Goal: Information Seeking & Learning: Learn about a topic

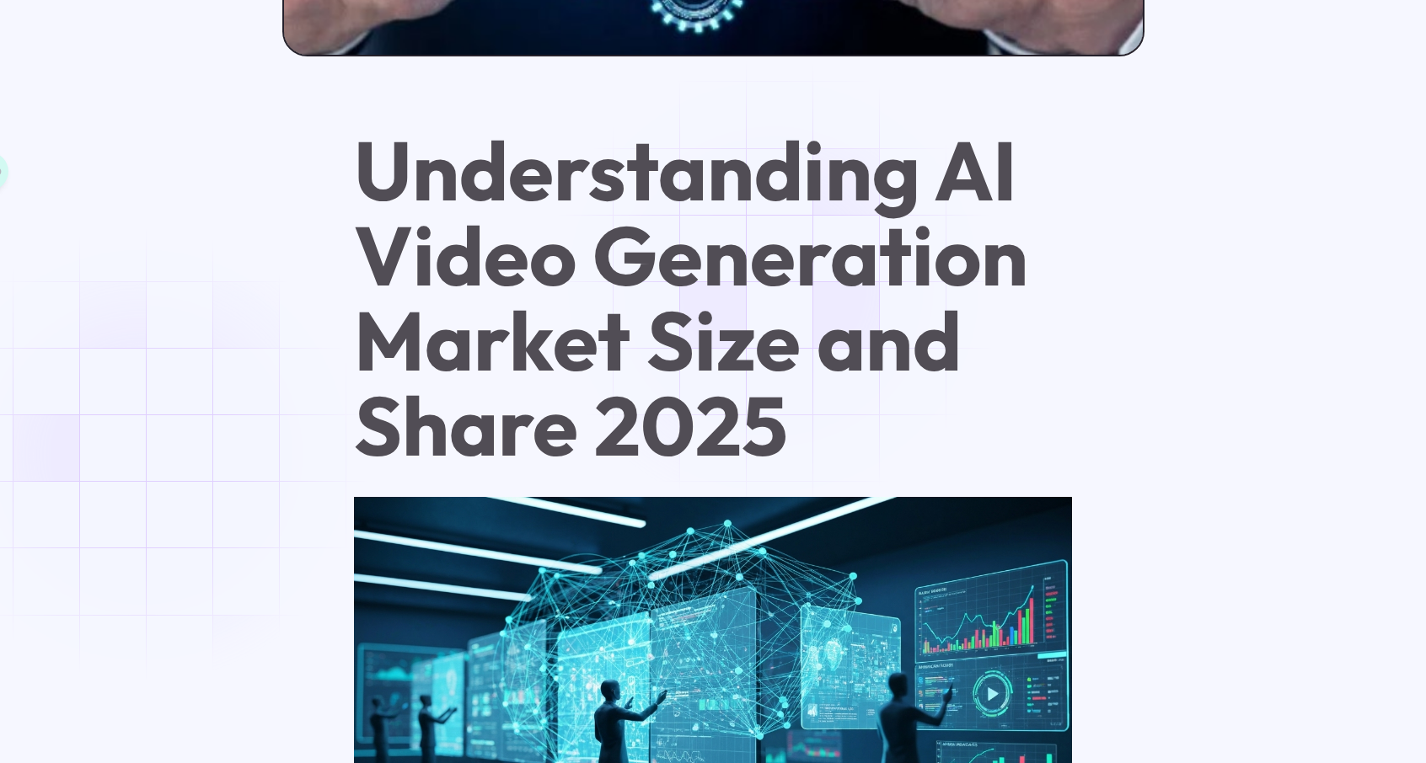
scroll to position [1011, 0]
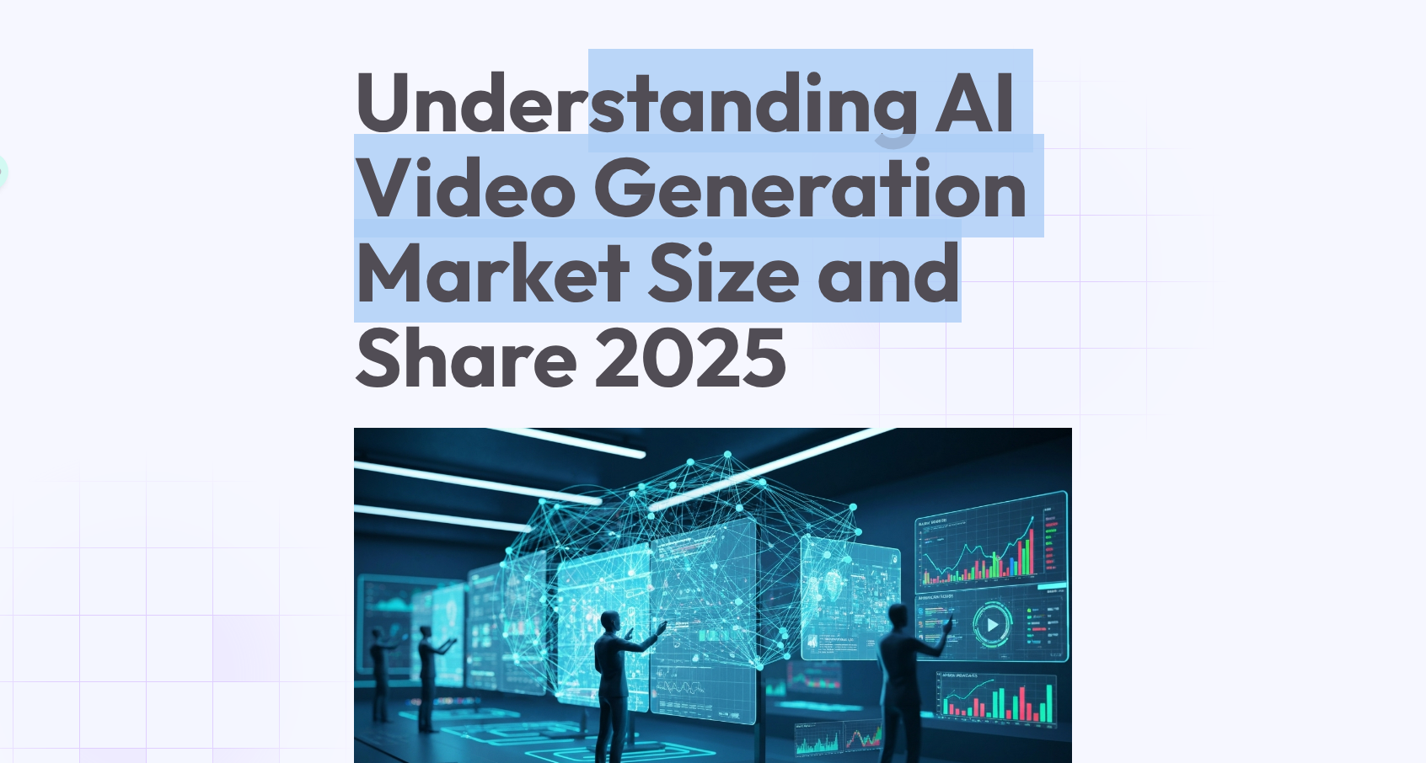
drag, startPoint x: 686, startPoint y: 131, endPoint x: 1009, endPoint y: 271, distance: 352.8
click at [1011, 270] on h1 "Understanding AI Video Generation Market Size and Share 2025" at bounding box center [713, 229] width 719 height 340
click at [920, 274] on h1 "Understanding AI Video Generation Market Size and Share 2025" at bounding box center [713, 229] width 719 height 340
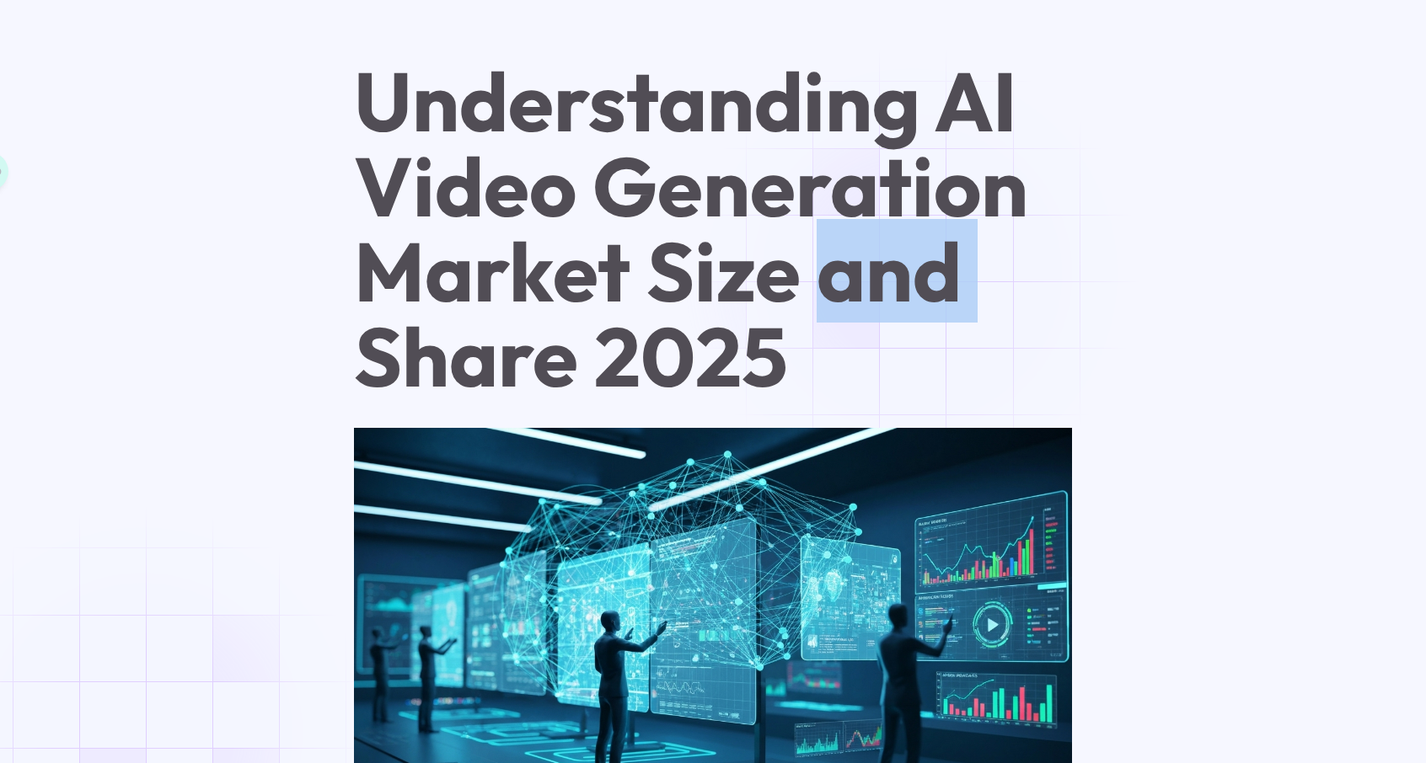
click at [920, 273] on h1 "Understanding AI Video Generation Market Size and Share 2025" at bounding box center [713, 229] width 719 height 340
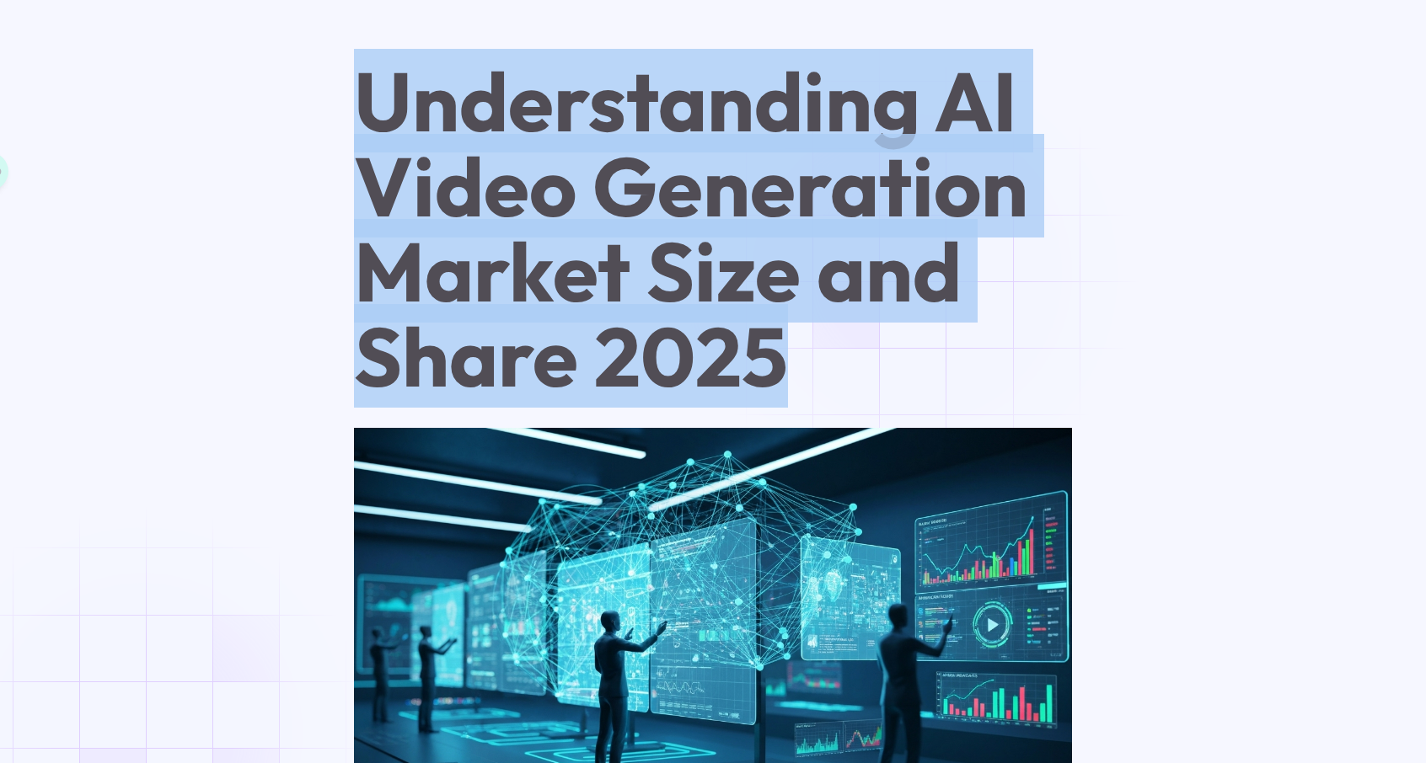
click at [920, 273] on h1 "Understanding AI Video Generation Market Size and Share 2025" at bounding box center [713, 229] width 719 height 340
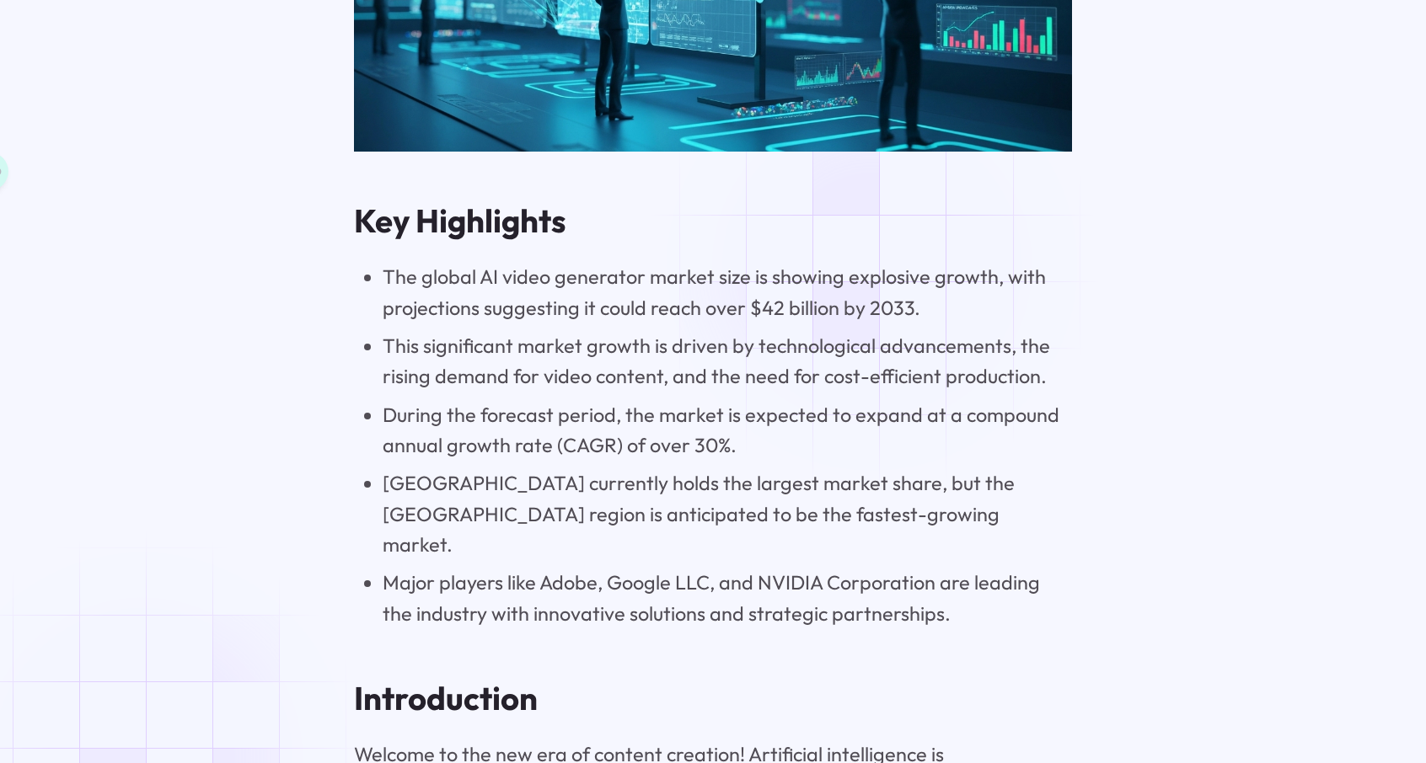
scroll to position [1685, 0]
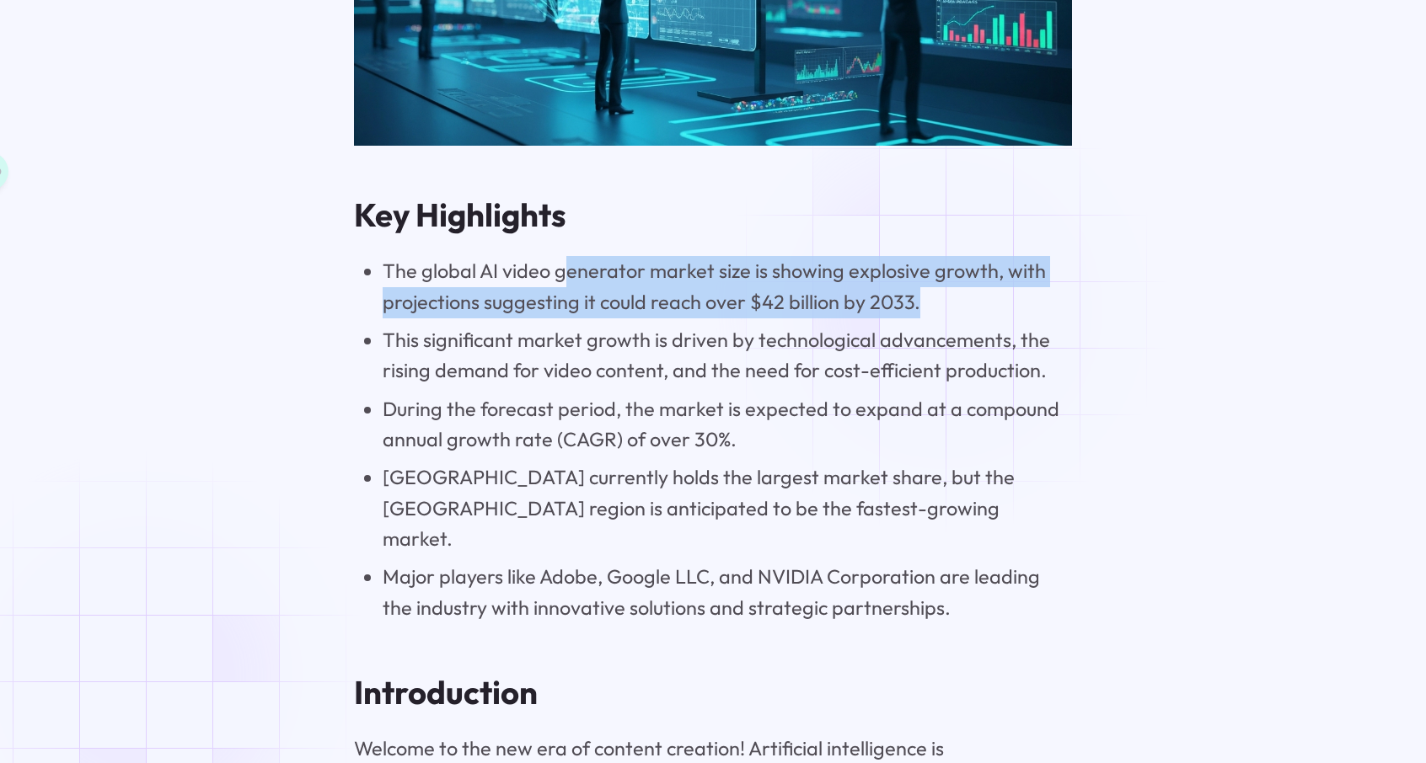
drag, startPoint x: 808, startPoint y: 297, endPoint x: 972, endPoint y: 315, distance: 165.4
click at [972, 315] on li "The global AI video generator market size is showing explosive growth, with pro…" at bounding box center [727, 287] width 689 height 62
click at [984, 308] on li "The global AI video generator market size is showing explosive growth, with pro…" at bounding box center [727, 287] width 689 height 62
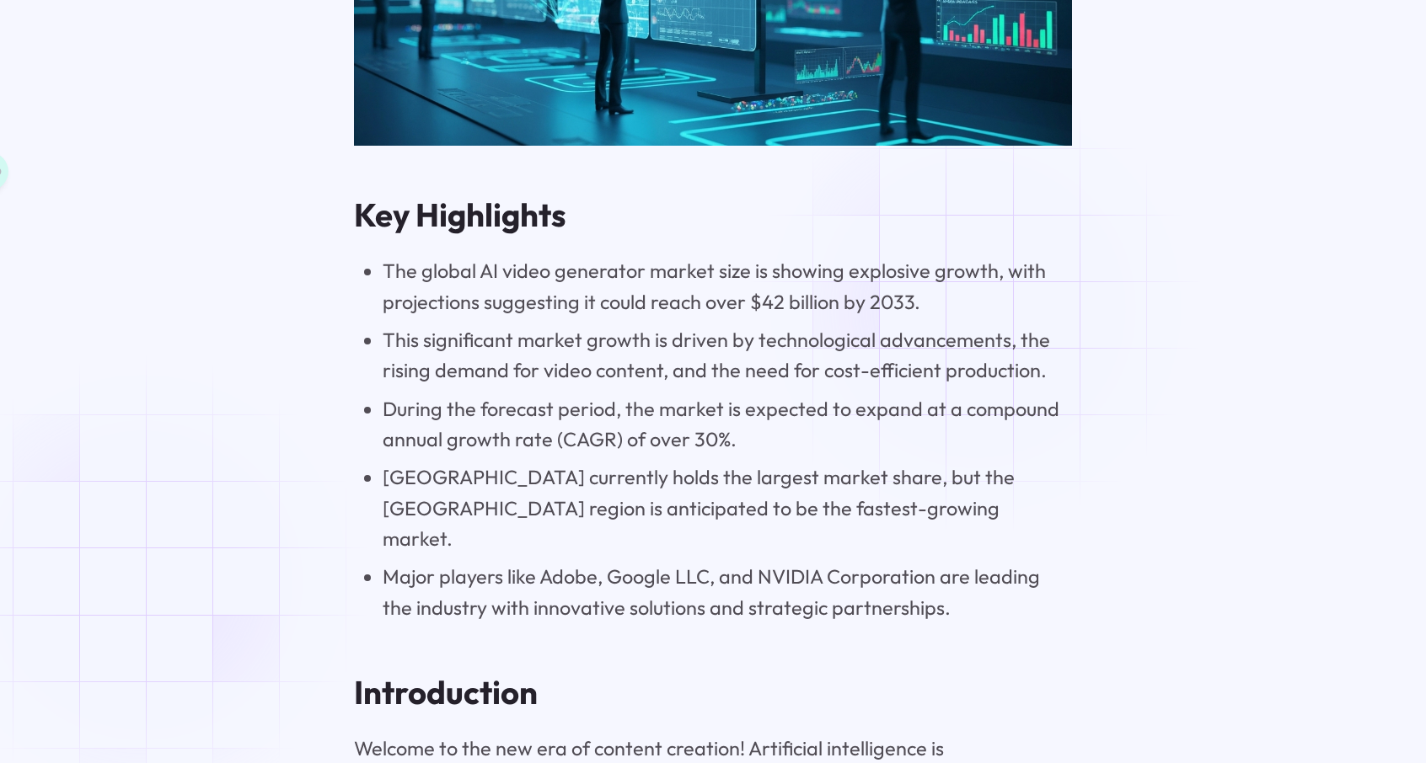
click at [984, 308] on li "The global AI video generator market size is showing explosive growth, with pro…" at bounding box center [727, 287] width 689 height 62
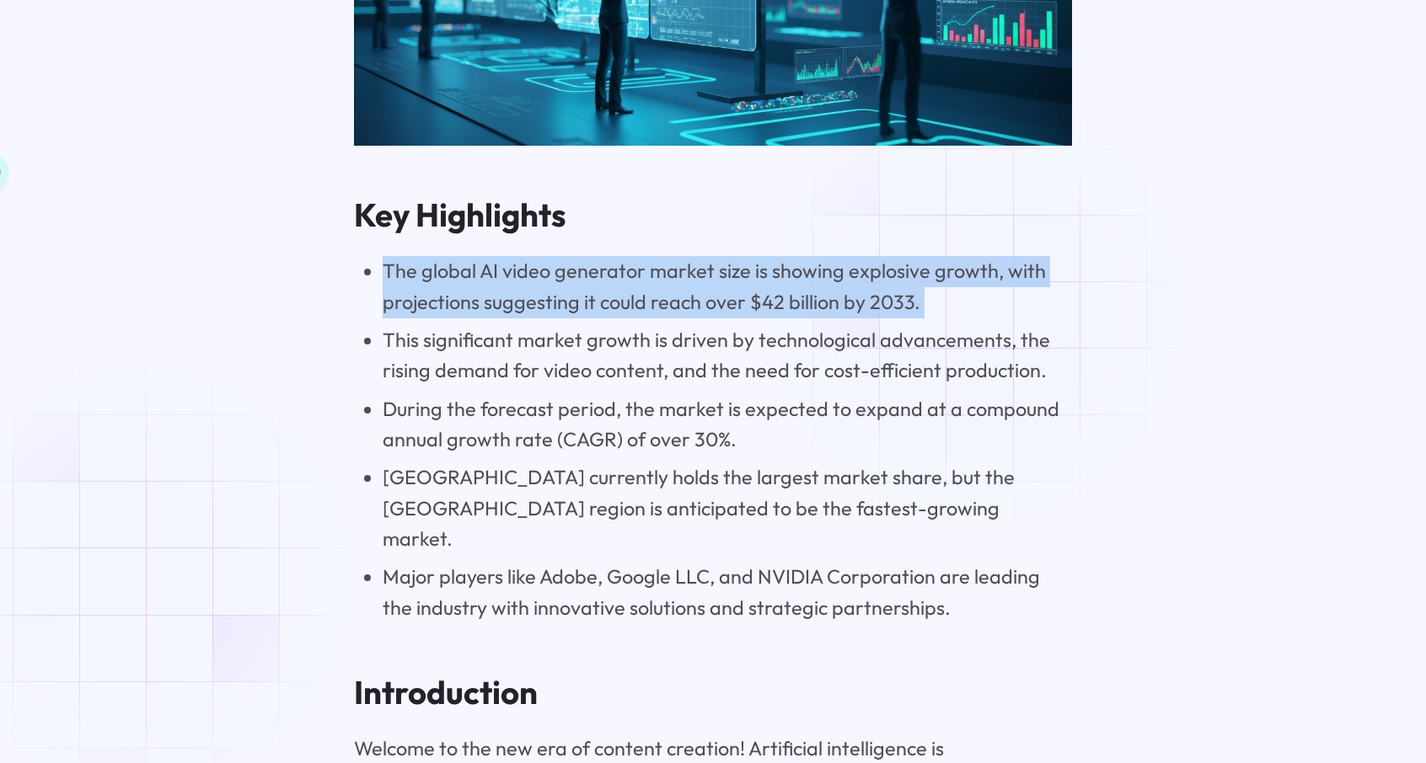
click at [984, 308] on li "The global AI video generator market size is showing explosive growth, with pro…" at bounding box center [727, 287] width 689 height 62
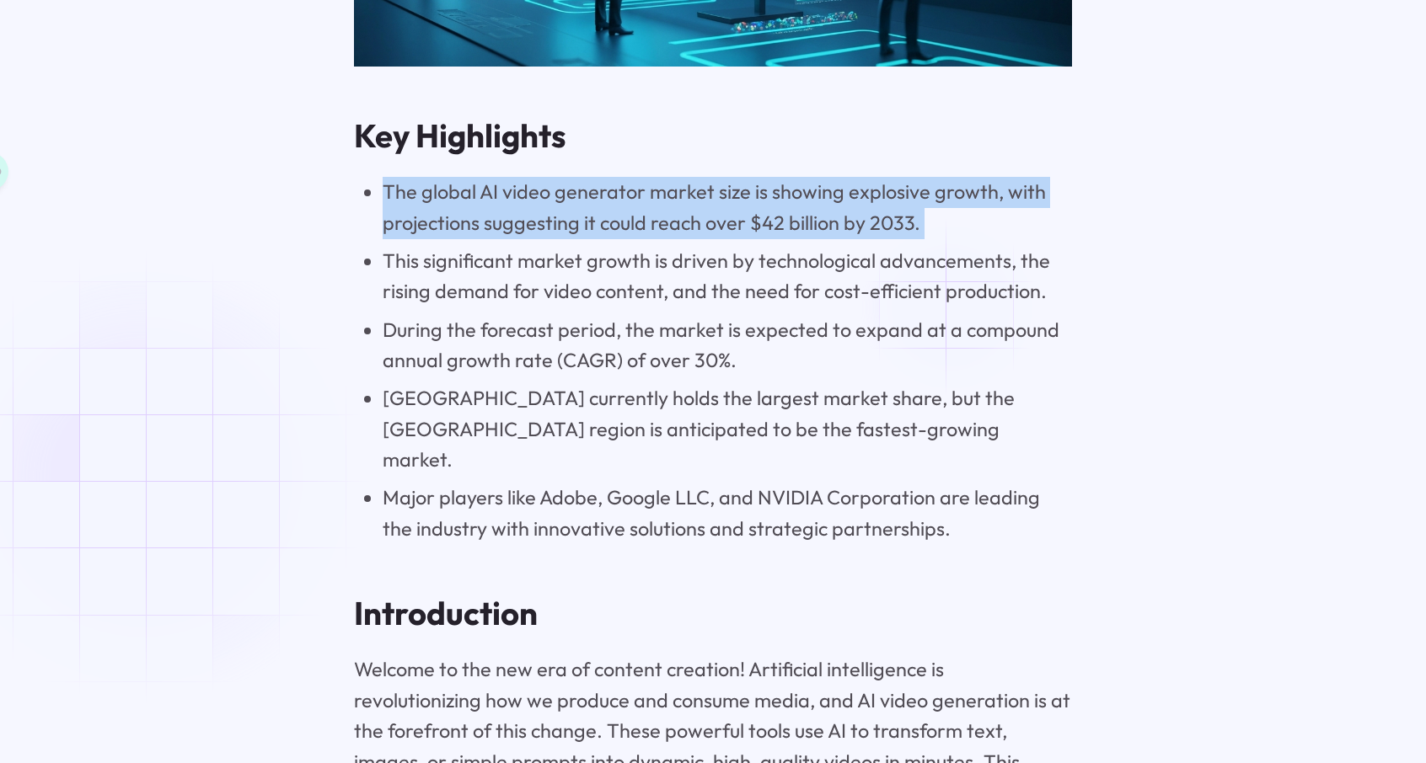
scroll to position [1770, 0]
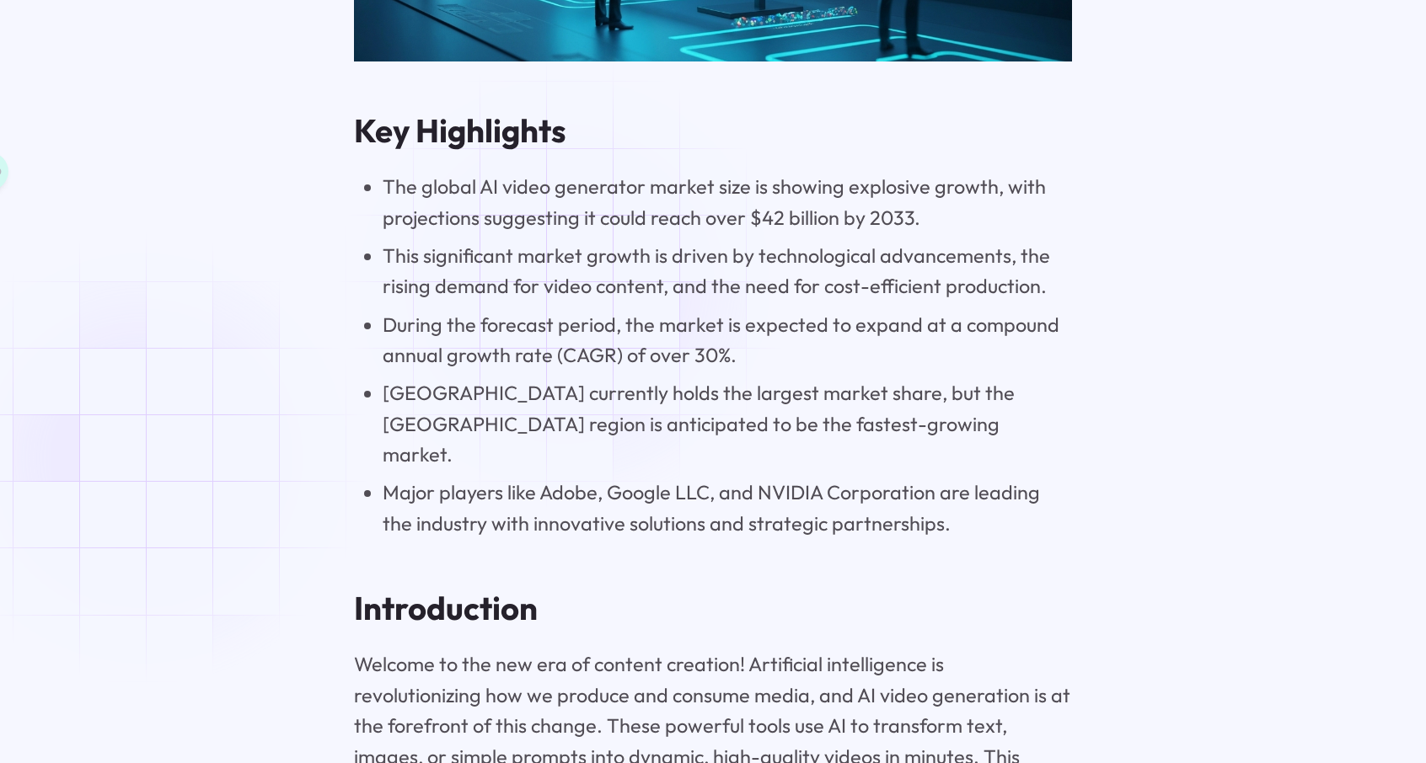
click at [570, 284] on li "This significant market growth is driven by technological advancements, the ris…" at bounding box center [727, 272] width 689 height 62
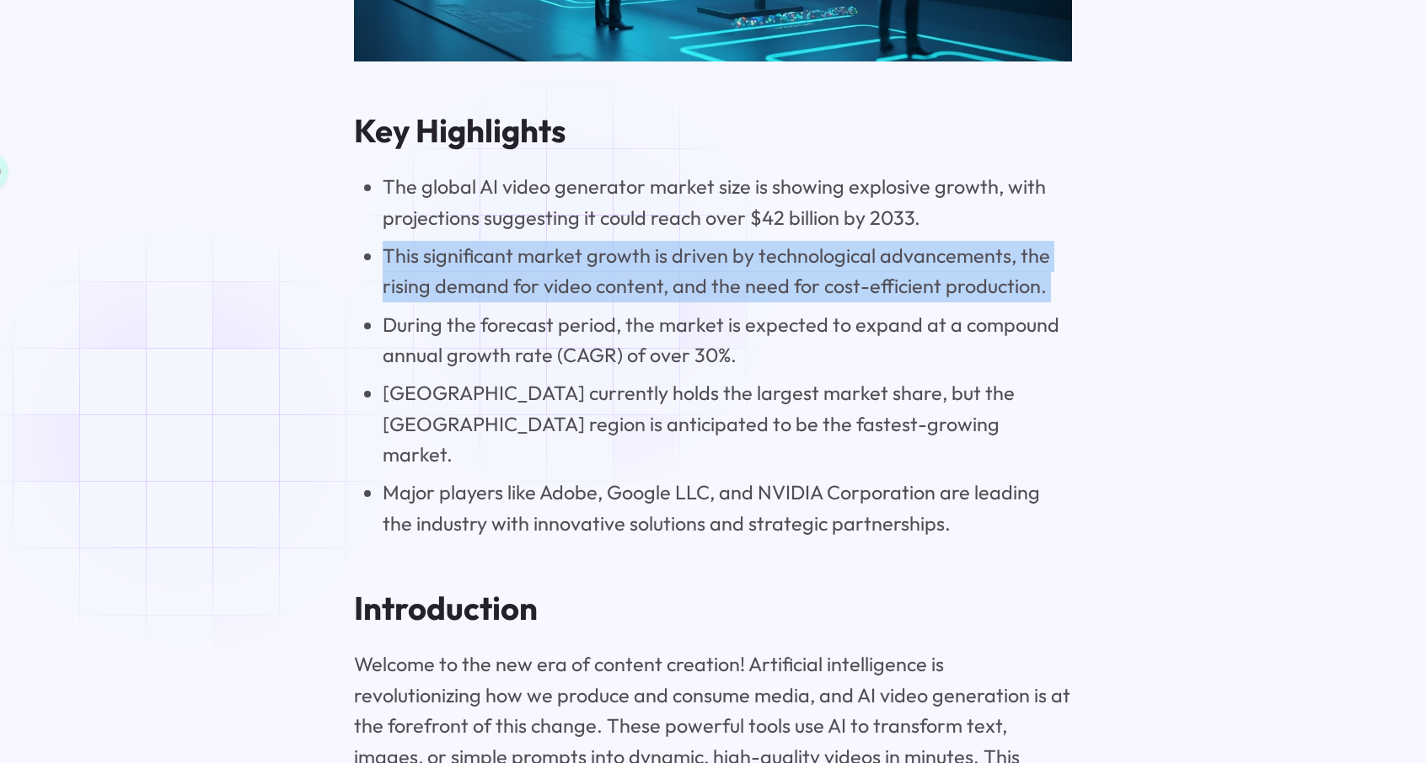
click at [570, 284] on li "This significant market growth is driven by technological advancements, the ris…" at bounding box center [727, 272] width 689 height 62
click at [686, 267] on li "This significant market growth is driven by technological advancements, the ris…" at bounding box center [727, 272] width 689 height 62
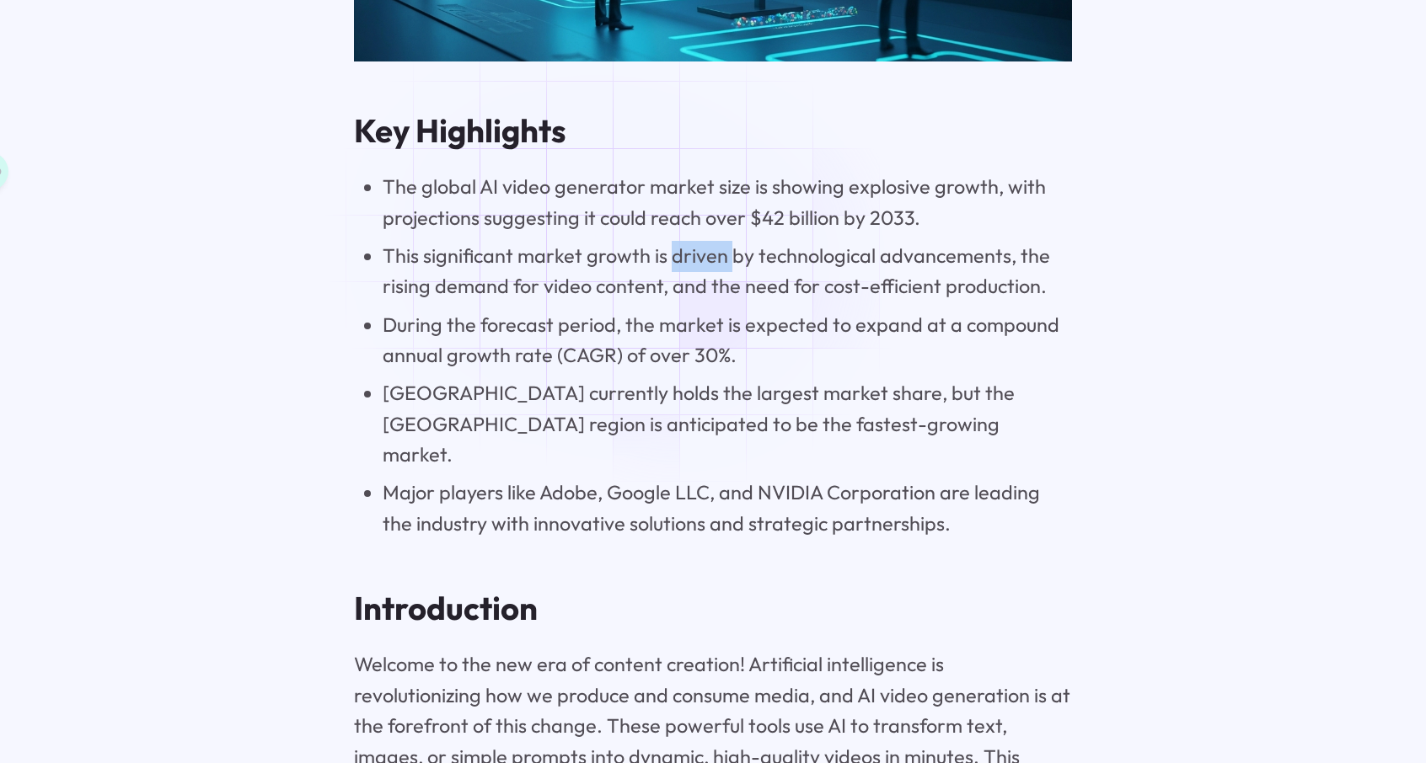
click at [686, 267] on li "This significant market growth is driven by technological advancements, the ris…" at bounding box center [727, 272] width 689 height 62
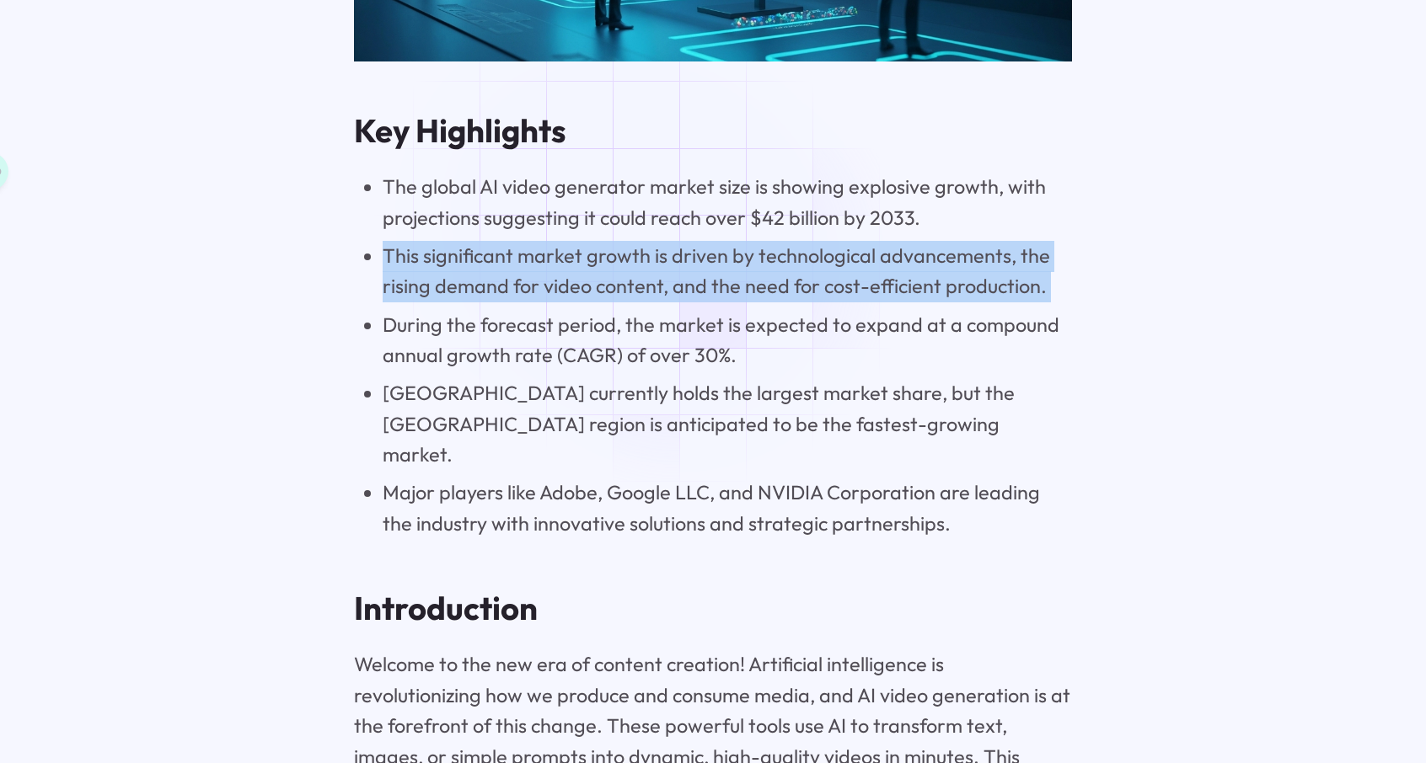
click at [686, 267] on li "This significant market growth is driven by technological advancements, the ris…" at bounding box center [727, 272] width 689 height 62
